Goal: Information Seeking & Learning: Learn about a topic

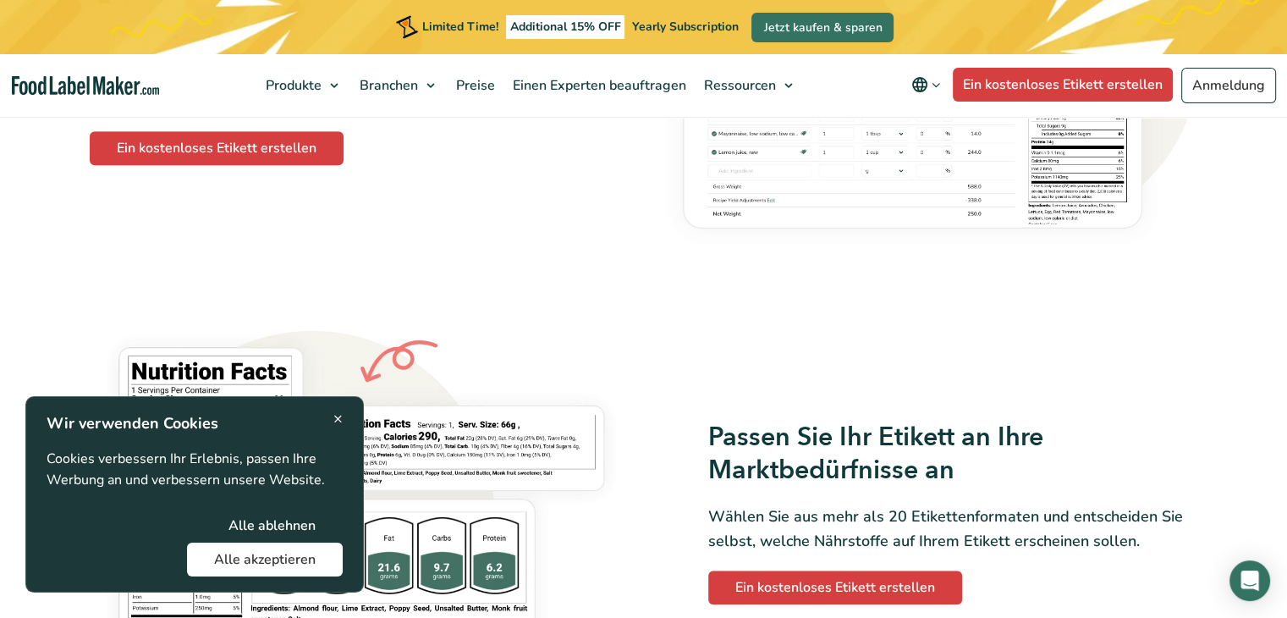
scroll to position [1185, 0]
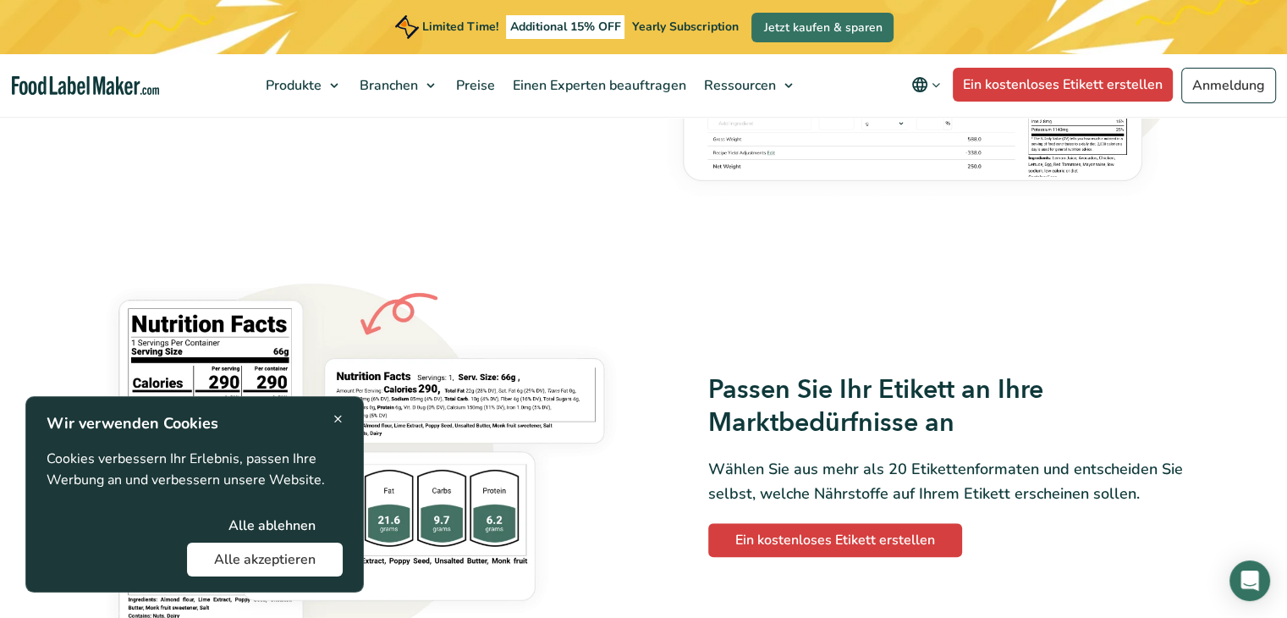
click at [291, 549] on button "Alle akzeptieren" at bounding box center [265, 560] width 156 height 34
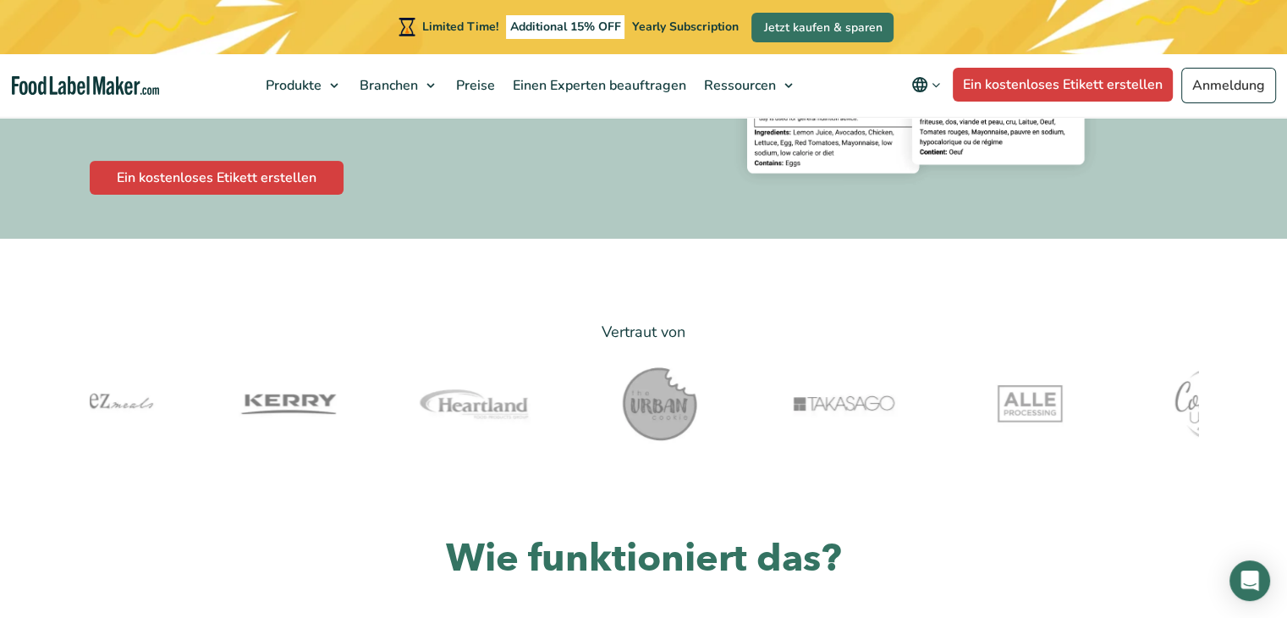
scroll to position [254, 0]
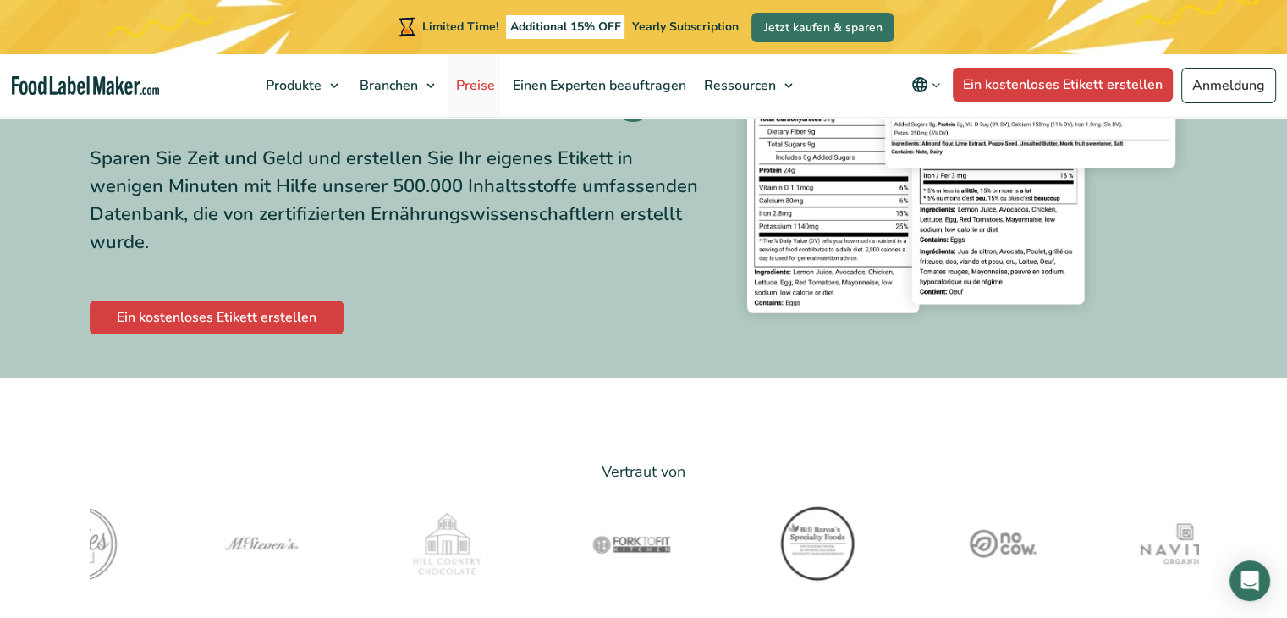
click at [494, 89] on span "Preise" at bounding box center [474, 85] width 46 height 19
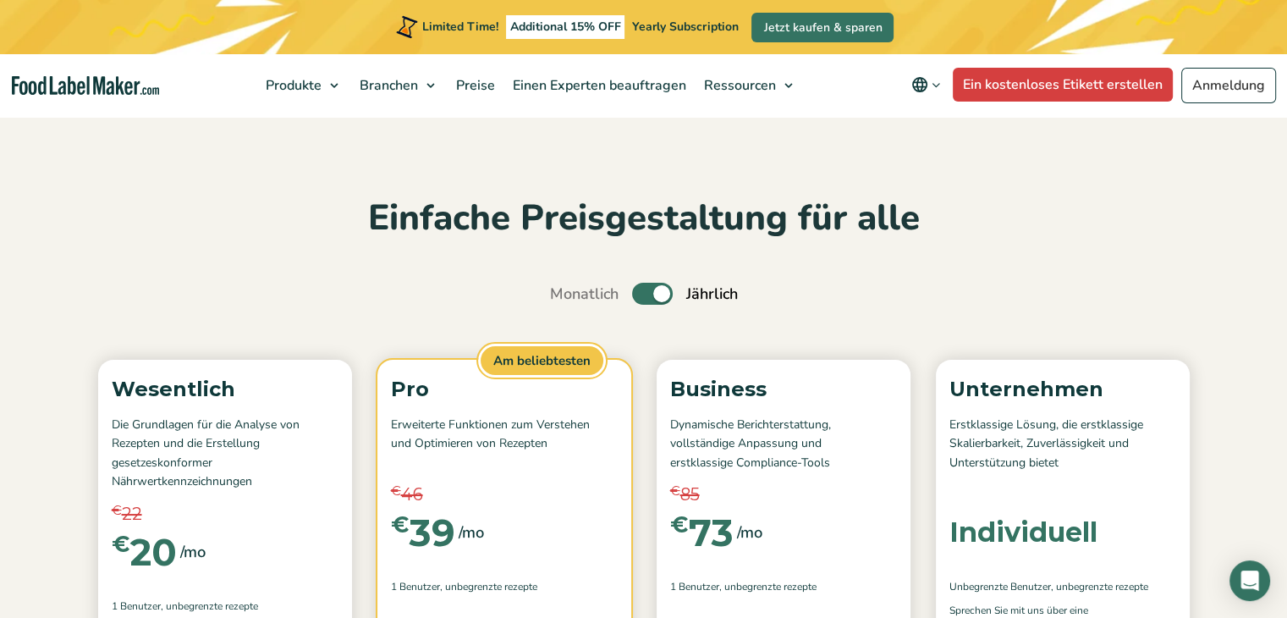
click at [107, 88] on img "Food Label Maker homepage" at bounding box center [85, 85] width 147 height 19
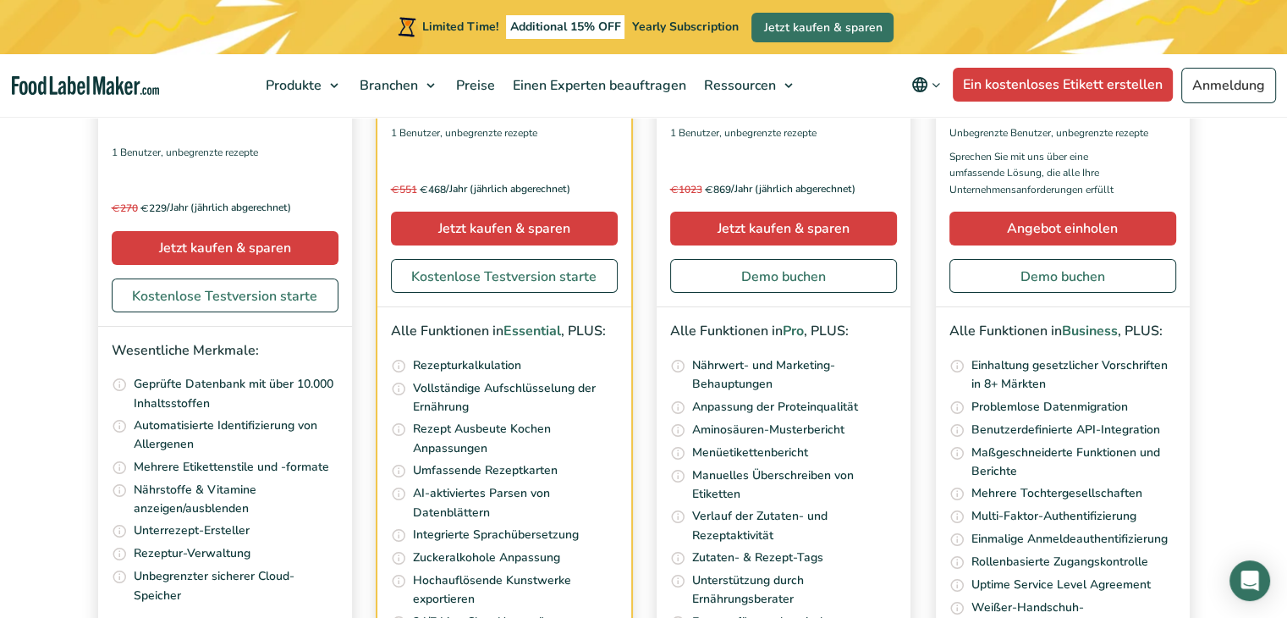
scroll to position [5671, 0]
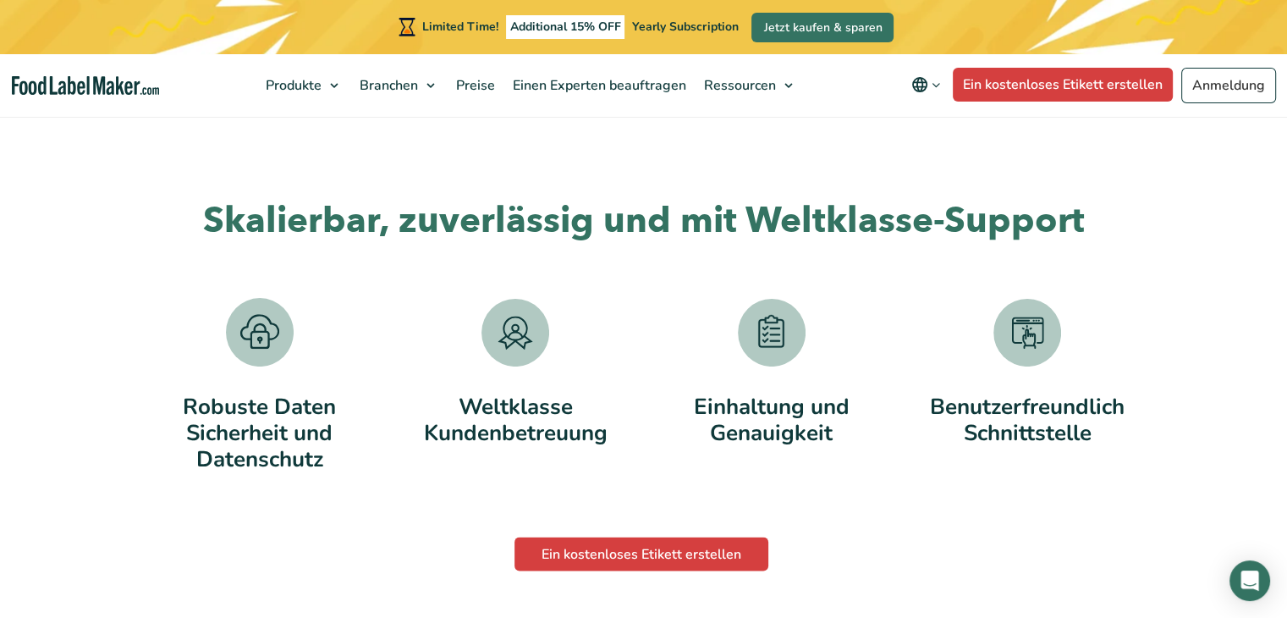
scroll to position [2793, 0]
